Goal: Task Accomplishment & Management: Complete application form

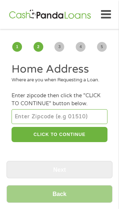
click at [26, 122] on input "number" at bounding box center [60, 116] width 96 height 14
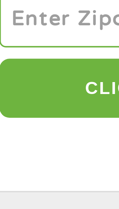
type input "44256"
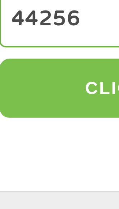
click at [31, 142] on button "CLICK TO CONTINUE" at bounding box center [60, 135] width 96 height 16
type input "44256"
type input "[PERSON_NAME]"
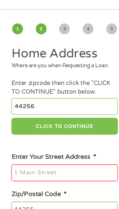
click at [51, 139] on button "CLICK TO CONTINUE" at bounding box center [60, 135] width 96 height 16
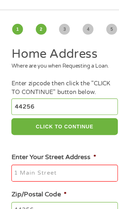
click at [28, 184] on input "Enter Your Street Address *" at bounding box center [60, 176] width 96 height 15
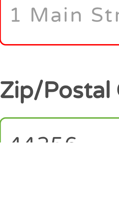
type input "[STREET_ADDRESS][PERSON_NAME]"
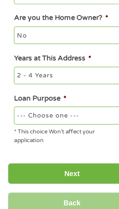
scroll to position [184, 0]
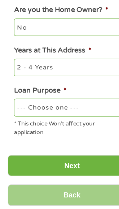
click at [25, 132] on select "--- Choose one --- Pay Bills Debt Consolidation Home Improvement Major Purchase…" at bounding box center [60, 125] width 96 height 14
select select "shorttermcash"
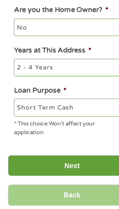
click at [57, 182] on input "Next" at bounding box center [60, 173] width 106 height 18
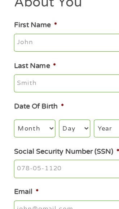
scroll to position [0, 0]
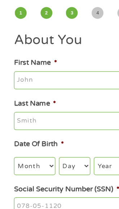
click at [30, 99] on input "First Name *" at bounding box center [60, 102] width 96 height 15
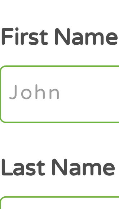
type input "[PERSON_NAME]"
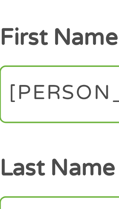
type input "[PERSON_NAME]"
type input "[EMAIL_ADDRESS][DOMAIN_NAME]"
type input "[PHONE_NUMBER]"
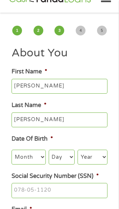
scroll to position [18, 0]
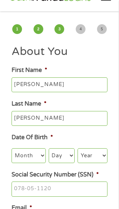
click at [32, 157] on select "Month 1 2 3 4 5 6 7 8 9 10 11 12" at bounding box center [29, 155] width 34 height 14
select select "11"
click at [61, 155] on select "Day 1 2 3 4 5 6 7 8 9 10 11 12 13 14 15 16 17 18 19 20 21 22 23 24 25 26 27 28 …" at bounding box center [62, 155] width 26 height 14
select select "1"
click at [91, 152] on select "Year [DATE] 2006 2005 2004 2003 2002 2001 2000 1999 1998 1997 1996 1995 1994 19…" at bounding box center [93, 155] width 30 height 14
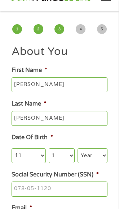
select select "1956"
click at [23, 189] on input "Social Security Number (SSN) *" at bounding box center [60, 188] width 96 height 15
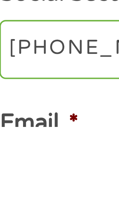
type input "301-56-4799"
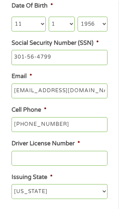
scroll to position [150, 0]
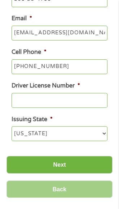
click at [31, 101] on input "Driver License Number *" at bounding box center [60, 100] width 96 height 15
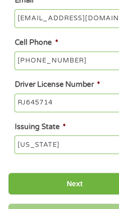
scroll to position [207, 0]
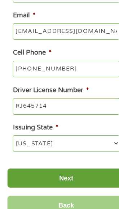
type input "RJ645714"
click at [60, 169] on input "Next" at bounding box center [60, 165] width 106 height 18
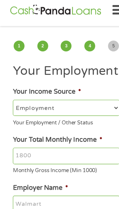
scroll to position [0, 0]
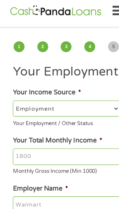
click at [34, 104] on select "--- Choose one --- Employment [DEMOGRAPHIC_DATA] Benefits" at bounding box center [60, 102] width 96 height 14
select select "benefits"
type input "Other"
type input "[PHONE_NUMBER]"
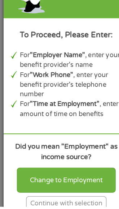
scroll to position [37, 0]
click at [43, 208] on div "Continue with selection" at bounding box center [59, 205] width 72 height 13
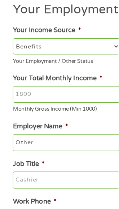
click at [26, 152] on input "Other" at bounding box center [60, 151] width 96 height 15
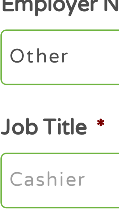
scroll to position [60, 0]
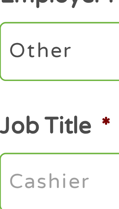
click at [33, 128] on input "Other" at bounding box center [60, 128] width 96 height 15
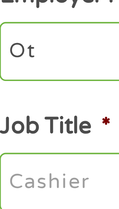
type input "O"
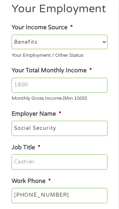
scroll to position [61, 0]
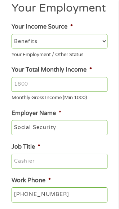
type input "Social Security"
click at [25, 162] on input "Job Title *" at bounding box center [60, 161] width 96 height 15
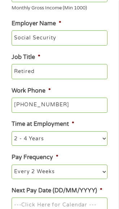
scroll to position [159, 0]
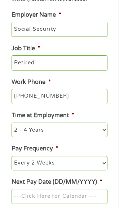
type input "Retired"
click at [51, 136] on select "--- Choose one --- 1 Year or less 1 - 2 Years 2 - 4 Years Over 4 Years" at bounding box center [60, 129] width 96 height 14
select select "60months"
click at [61, 163] on select "--- Choose one --- Every 2 Weeks Every Week Monthly Semi-Monthly" at bounding box center [60, 163] width 96 height 14
select select "monthly"
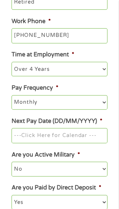
scroll to position [224, 0]
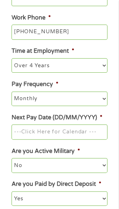
click at [87, 134] on input "Next Pay Date (DD/MM/YYYY) *" at bounding box center [60, 131] width 96 height 15
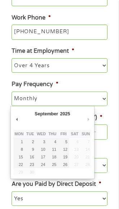
type input "[DATE]"
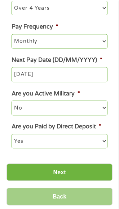
scroll to position [285, 0]
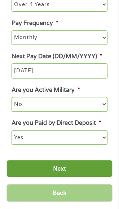
click at [56, 169] on input "Next" at bounding box center [60, 169] width 106 height 18
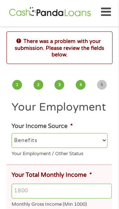
scroll to position [0, 0]
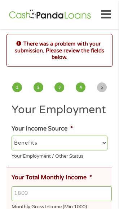
click at [39, 187] on input "Your Total Monthly Income *" at bounding box center [62, 193] width 100 height 15
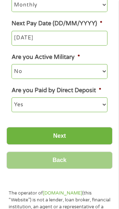
scroll to position [376, 0]
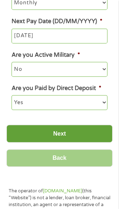
type input "1173"
click at [55, 131] on input "Next" at bounding box center [60, 134] width 106 height 18
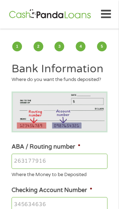
scroll to position [0, 0]
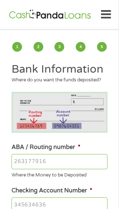
click at [35, 167] on input "ABA / Routing number *" at bounding box center [60, 161] width 96 height 15
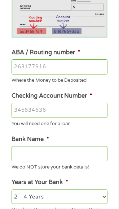
click at [23, 74] on input "ABA / Routing number *" at bounding box center [60, 66] width 96 height 15
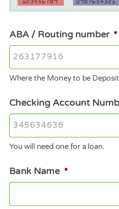
scroll to position [95, 0]
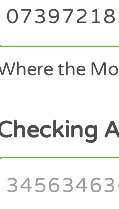
type input "073972181"
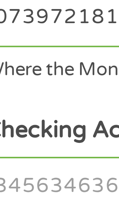
type input "METABANK"
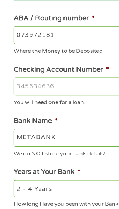
scroll to position [100, 0]
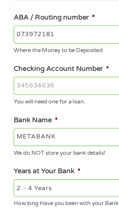
type input "073972181"
click at [29, 112] on input "Checking Account Number *" at bounding box center [60, 104] width 96 height 15
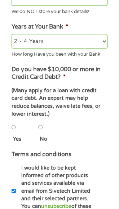
scroll to position [253, 0]
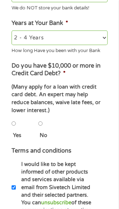
type input "70004182145931"
click at [43, 131] on input "No" at bounding box center [40, 123] width 4 height 14
radio input "true"
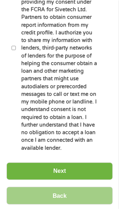
scroll to position [528, 0]
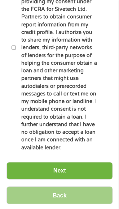
click at [13, 55] on input "By ticking this box, I confirm I am at least [DEMOGRAPHIC_DATA]. I confirm I ha…" at bounding box center [14, 47] width 4 height 14
checkbox input "true"
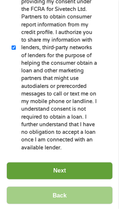
click at [47, 180] on input "Next" at bounding box center [60, 171] width 106 height 18
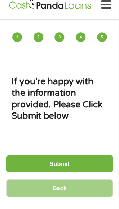
scroll to position [0, 0]
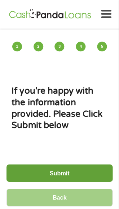
click at [48, 174] on input "Submit" at bounding box center [60, 173] width 106 height 18
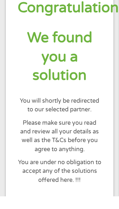
scroll to position [58, 0]
